Goal: Task Accomplishment & Management: Manage account settings

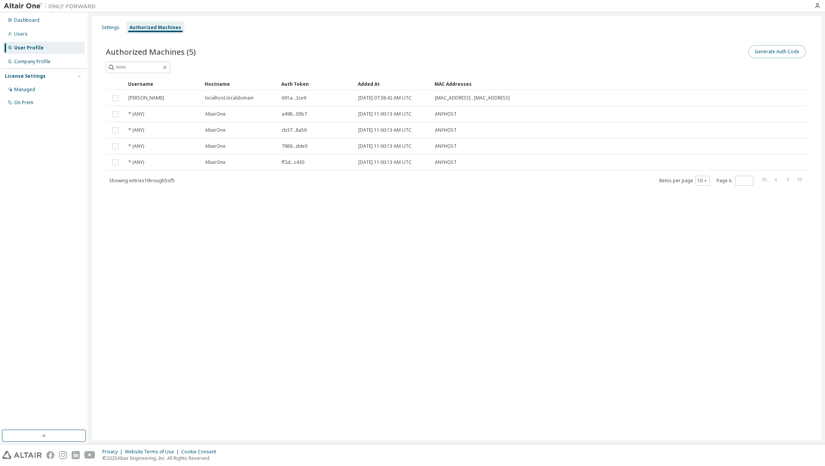
click at [795, 50] on button "Generate Auth Code" at bounding box center [777, 51] width 57 height 13
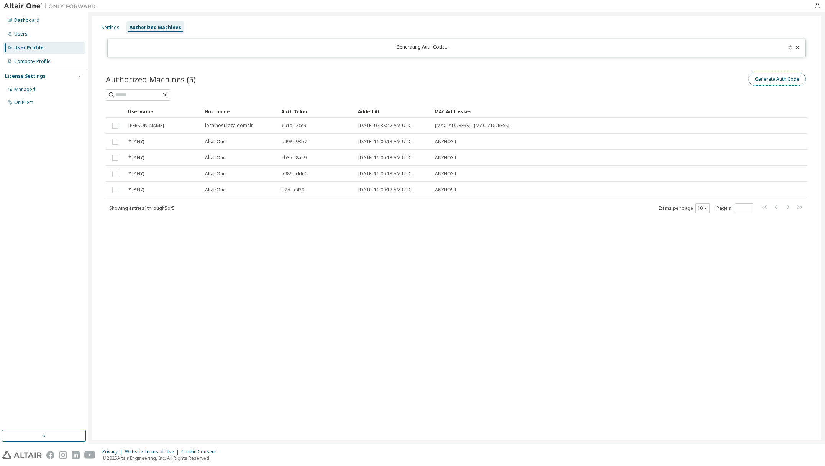
click at [781, 79] on button "Generate Auth Code" at bounding box center [777, 79] width 57 height 13
click at [777, 82] on button "Generate Auth Code" at bounding box center [777, 79] width 57 height 13
click at [525, 77] on div "Generate Auth Code" at bounding box center [632, 79] width 351 height 16
click at [98, 25] on div "Settings Authorized Machines" at bounding box center [457, 28] width 720 height 14
click at [110, 27] on div "Settings" at bounding box center [111, 28] width 18 height 6
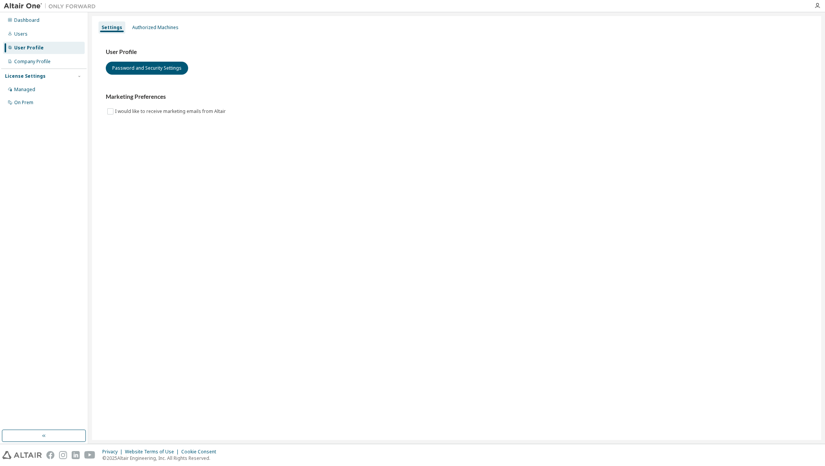
click at [23, 83] on div "License Settings Managed On Prem" at bounding box center [43, 89] width 85 height 41
click at [18, 104] on div "On Prem" at bounding box center [23, 103] width 19 height 6
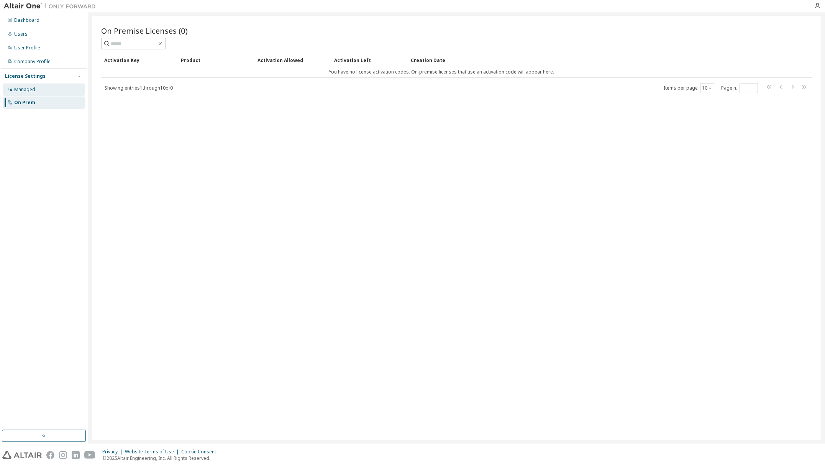
click at [21, 88] on div "Managed" at bounding box center [24, 90] width 21 height 6
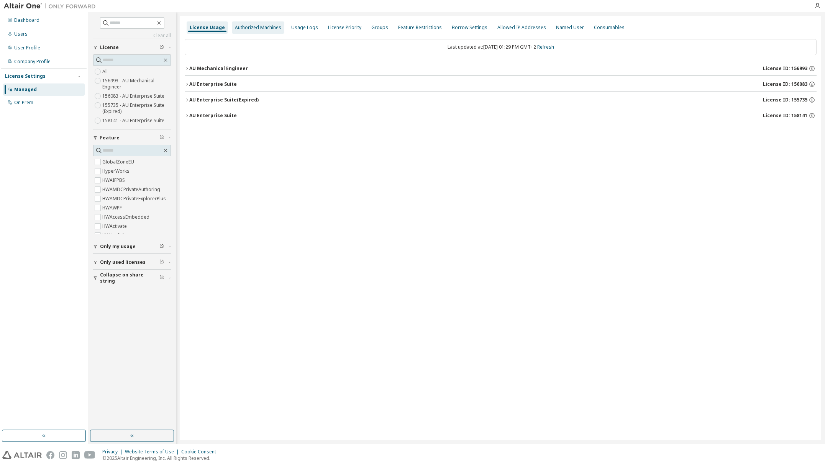
click at [256, 28] on div "Authorized Machines" at bounding box center [258, 28] width 46 height 6
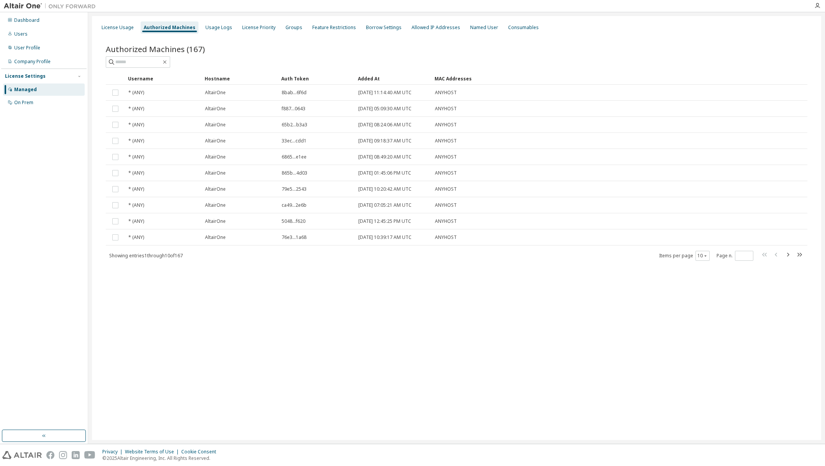
click at [159, 27] on div "Authorized Machines" at bounding box center [170, 28] width 52 height 6
click at [39, 90] on div "Managed" at bounding box center [44, 90] width 82 height 12
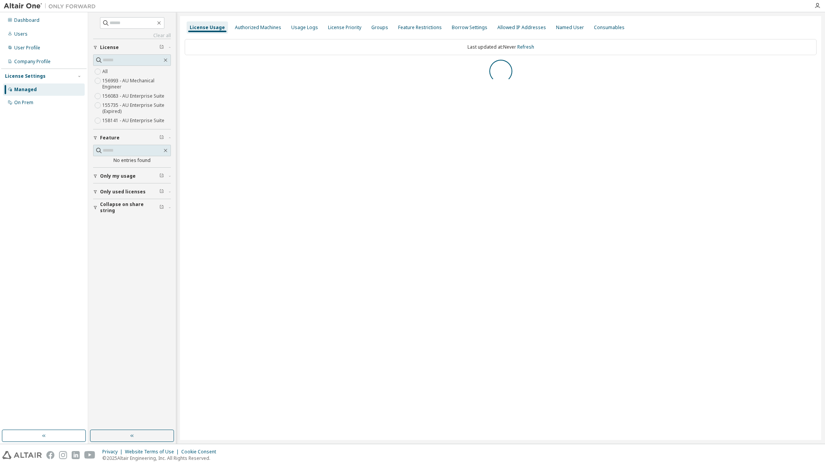
click at [32, 91] on div "Managed" at bounding box center [25, 90] width 23 height 6
click at [33, 157] on div "Dashboard Users User Profile Company Profile License Settings Managed On Prem" at bounding box center [43, 221] width 85 height 416
click at [111, 173] on span "Only my usage" at bounding box center [118, 176] width 36 height 6
click at [56, 147] on div "Dashboard Users User Profile Company Profile License Settings Managed On Prem" at bounding box center [43, 221] width 85 height 416
click at [22, 34] on div "Users" at bounding box center [20, 34] width 13 height 6
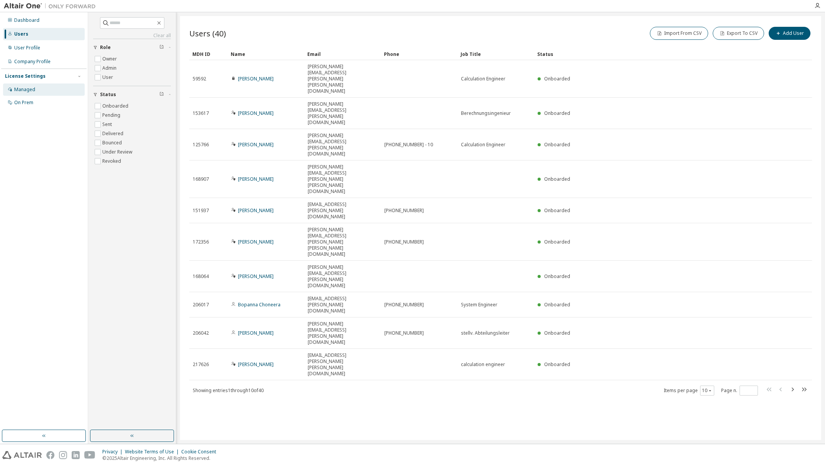
click at [28, 89] on div "Managed" at bounding box center [24, 90] width 21 height 6
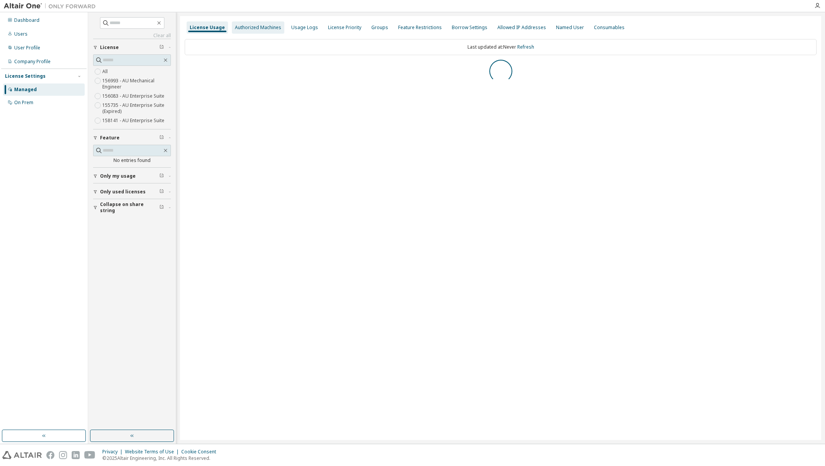
click at [253, 30] on div "Authorized Machines" at bounding box center [258, 28] width 46 height 6
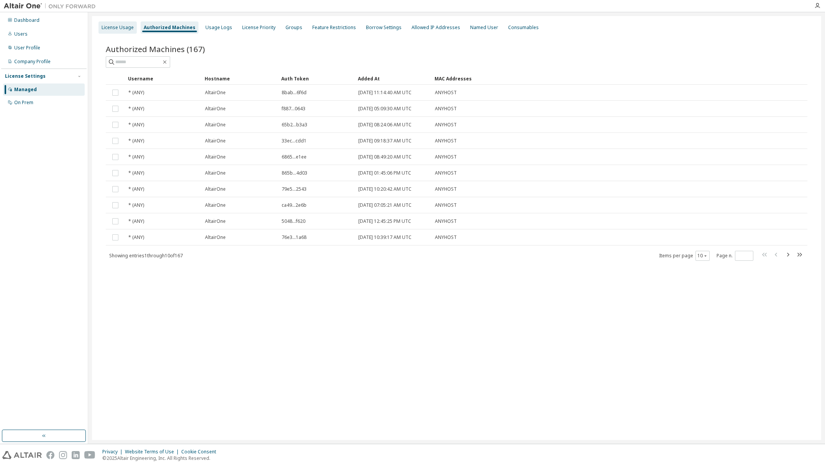
click at [112, 26] on div "License Usage" at bounding box center [118, 28] width 32 height 6
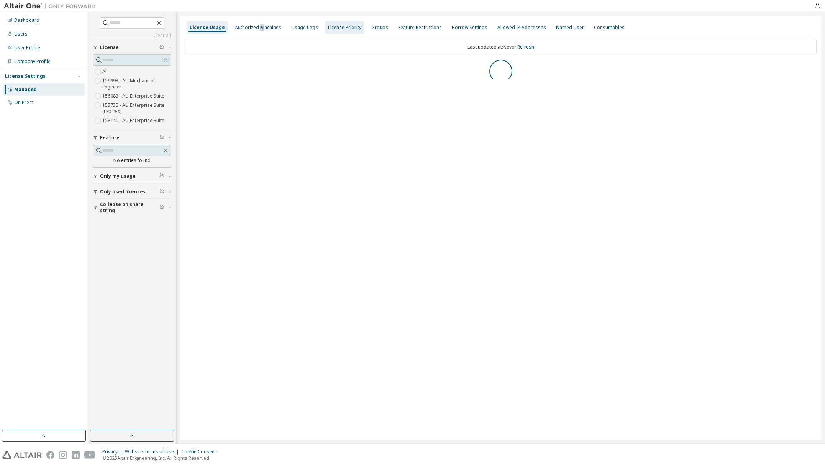
click at [259, 25] on div "Authorized Machines" at bounding box center [258, 28] width 46 height 6
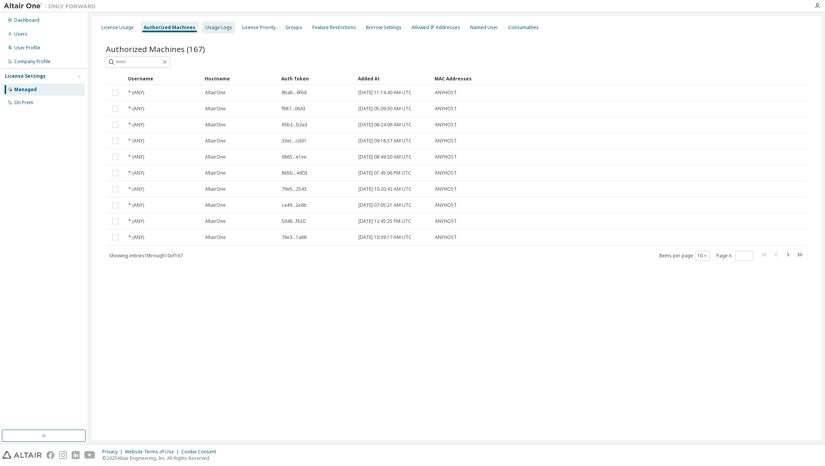
click at [217, 28] on div "Usage Logs" at bounding box center [218, 28] width 27 height 6
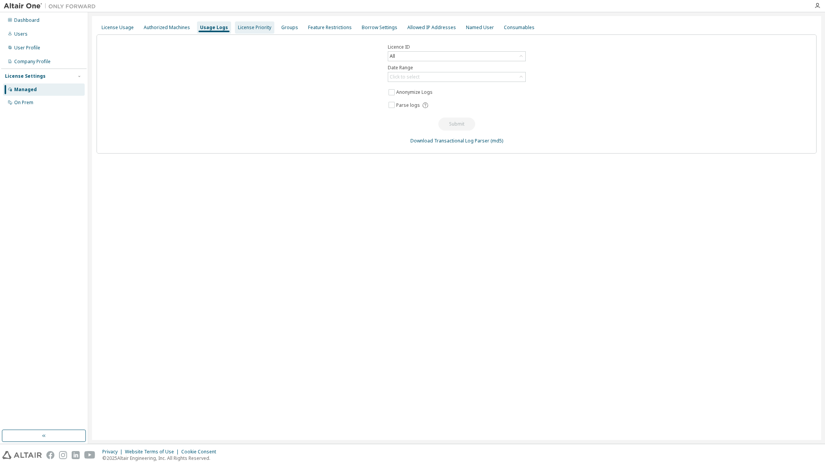
click at [258, 29] on div "License Priority" at bounding box center [254, 28] width 33 height 6
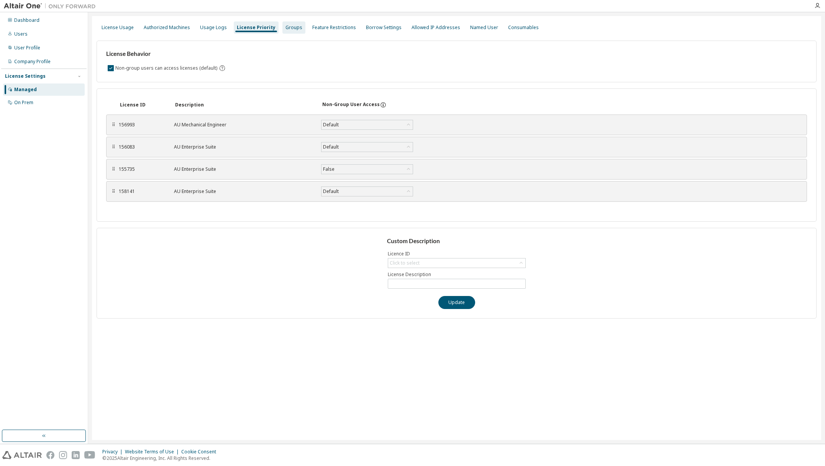
click at [289, 31] on div "Groups" at bounding box center [293, 27] width 23 height 12
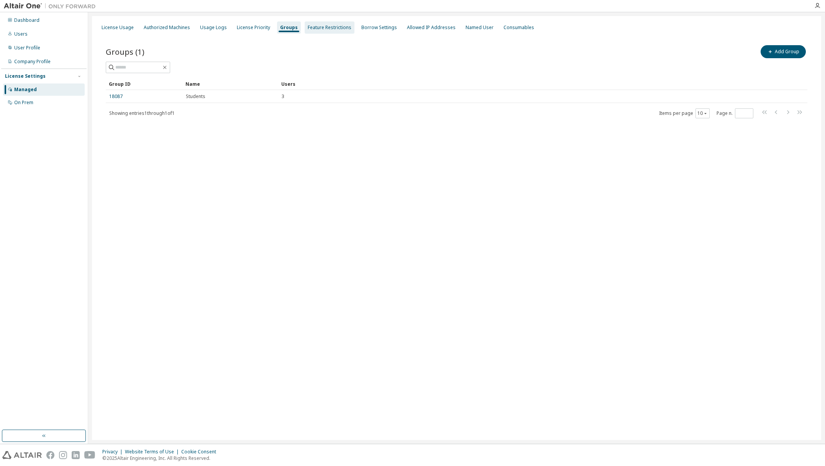
click at [330, 28] on div "Feature Restrictions" at bounding box center [330, 28] width 44 height 6
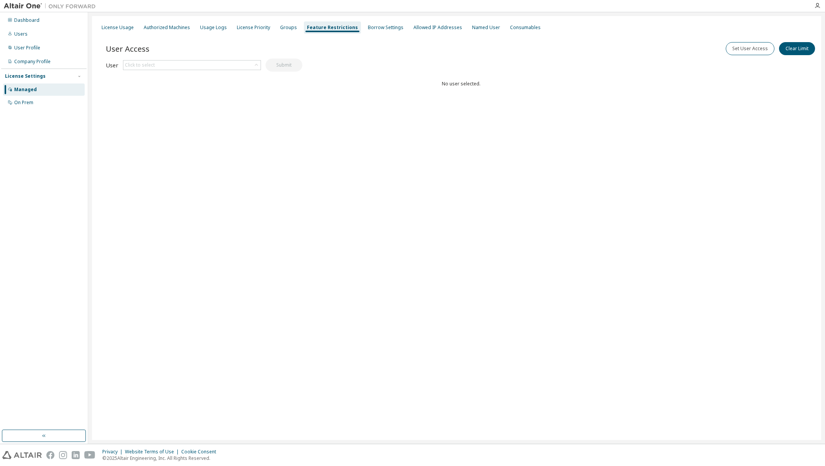
click at [671, 188] on div "License Usage Authorized Machines Usage Logs License Priority Groups Feature Re…" at bounding box center [456, 228] width 729 height 424
click at [154, 28] on div "Authorized Machines" at bounding box center [167, 28] width 46 height 6
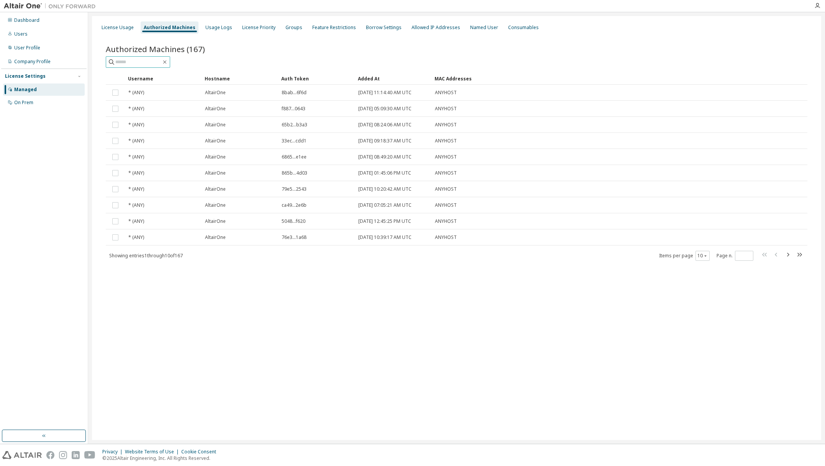
click at [145, 65] on input "text" at bounding box center [138, 62] width 46 height 8
click at [23, 46] on div "User Profile" at bounding box center [27, 48] width 26 height 6
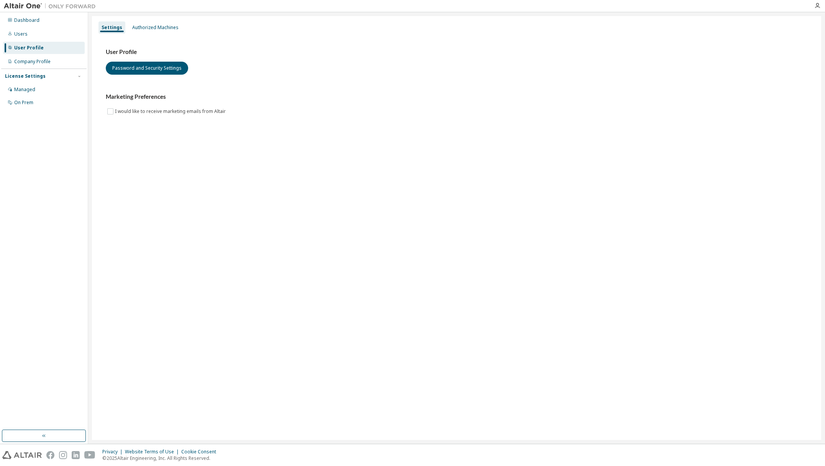
click at [23, 46] on div "User Profile" at bounding box center [29, 48] width 30 height 6
click at [154, 28] on div "Authorized Machines" at bounding box center [155, 28] width 46 height 6
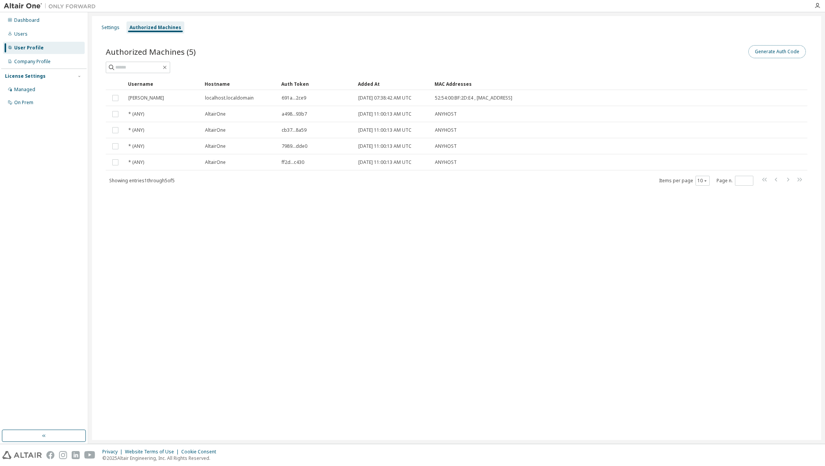
click at [790, 51] on button "Generate Auth Code" at bounding box center [777, 51] width 57 height 13
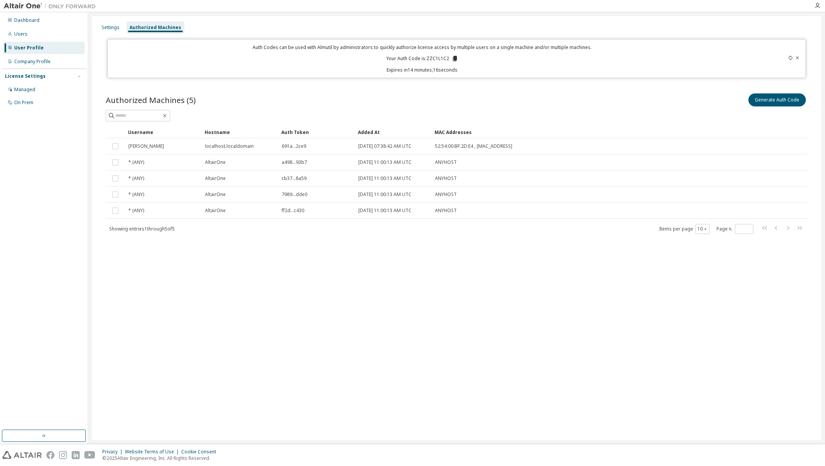
click at [436, 63] on div "Auth Codes can be used with Almutil by administrators to quickly authorize lice…" at bounding box center [422, 58] width 620 height 29
drag, startPoint x: 448, startPoint y: 57, endPoint x: 428, endPoint y: 58, distance: 20.3
click at [428, 58] on p "Your Auth Code is: ZZC1L1C2" at bounding box center [422, 58] width 72 height 7
copy p "ZZC1L1C2"
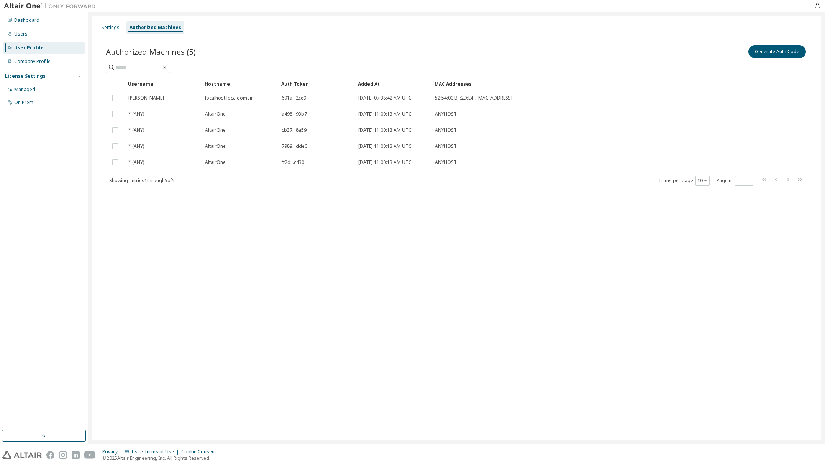
click at [490, 377] on div "Settings Authorized Machines Authorized Machines (5) Generate Auth Code Clear L…" at bounding box center [456, 228] width 729 height 424
